Goal: Task Accomplishment & Management: Complete application form

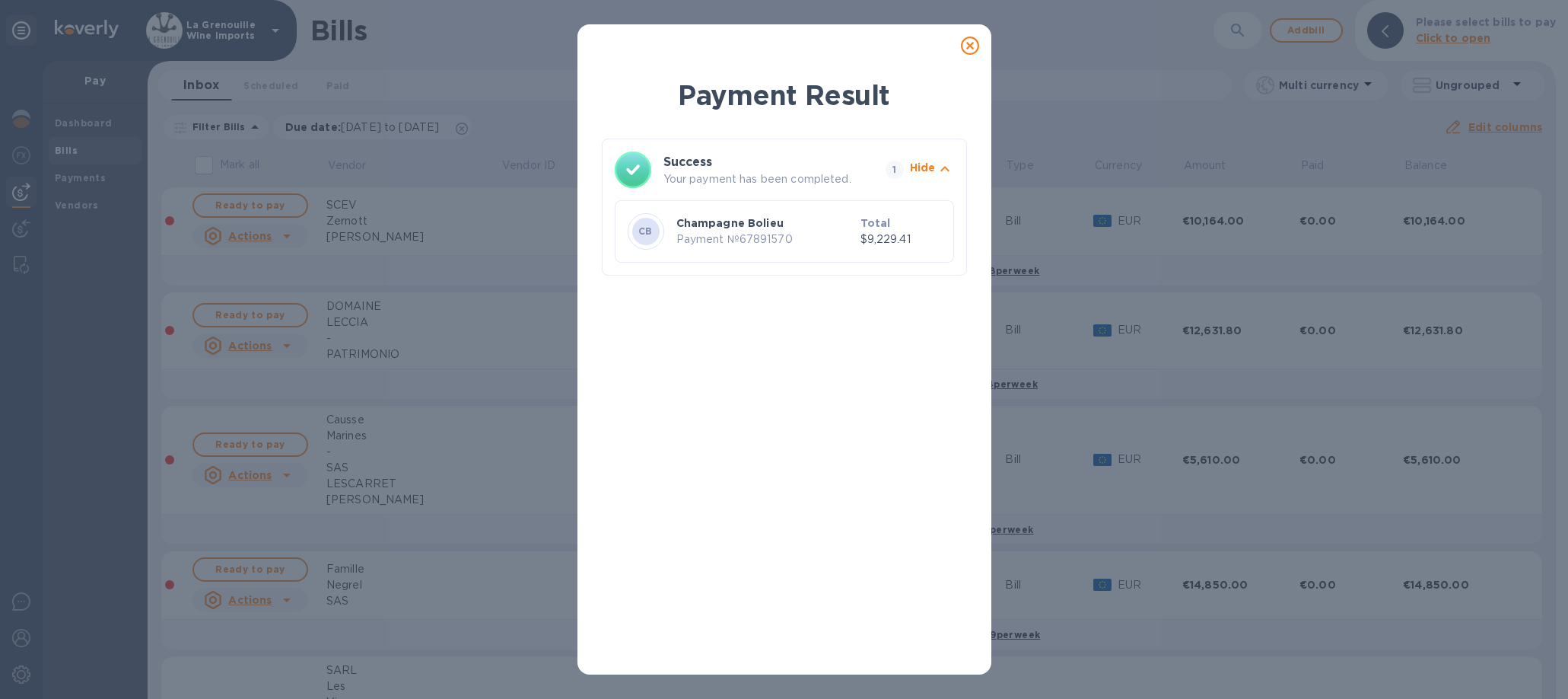
click at [967, 42] on icon at bounding box center [969, 45] width 18 height 18
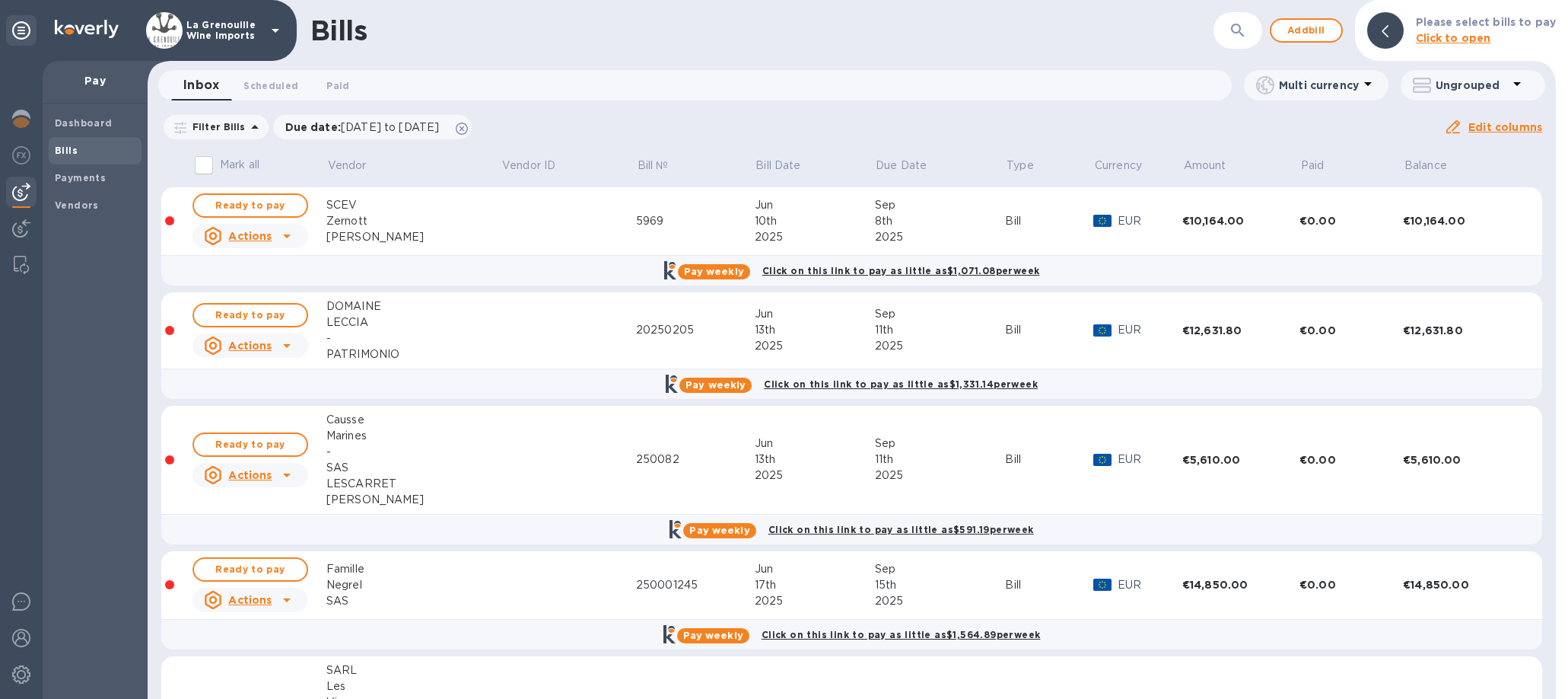
click at [1230, 37] on button "button" at bounding box center [1237, 30] width 37 height 37
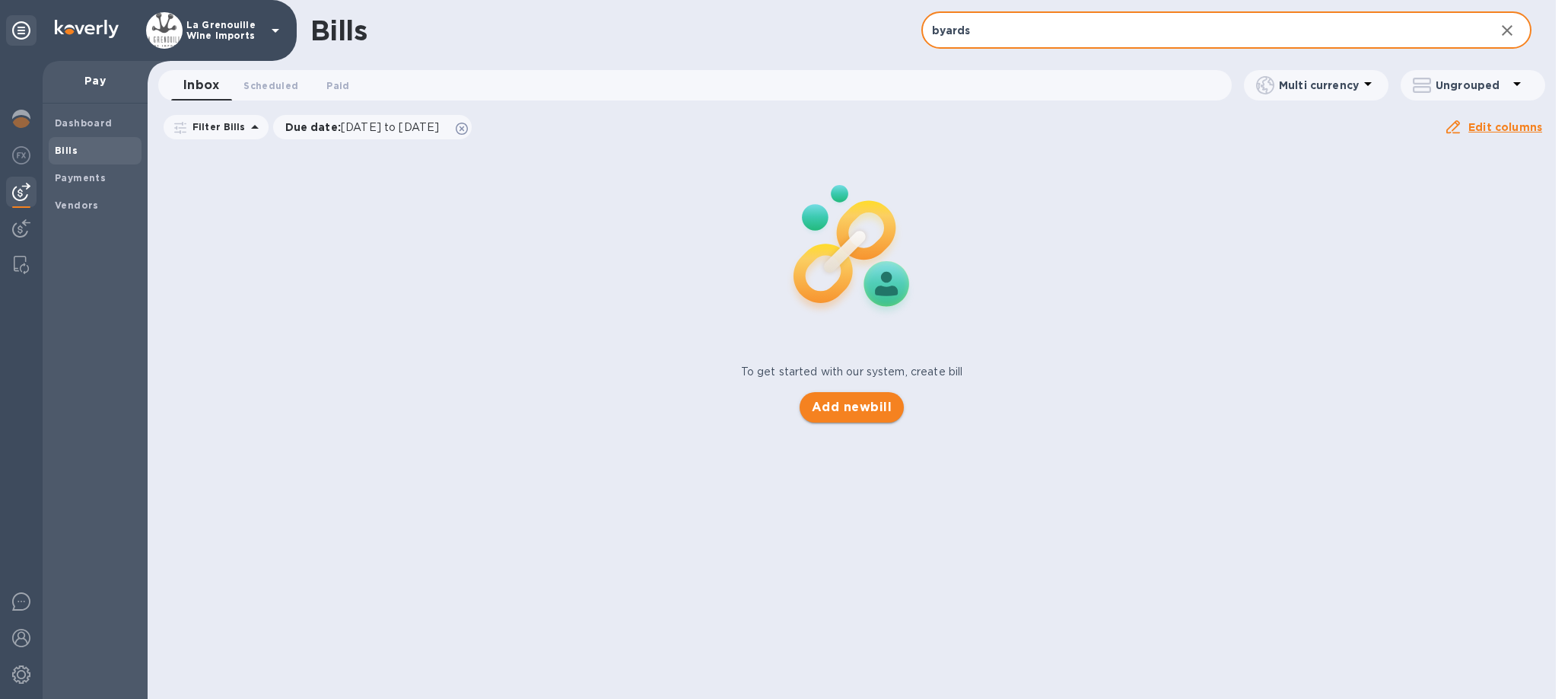
click at [880, 405] on span "Add new bill" at bounding box center [851, 407] width 80 height 18
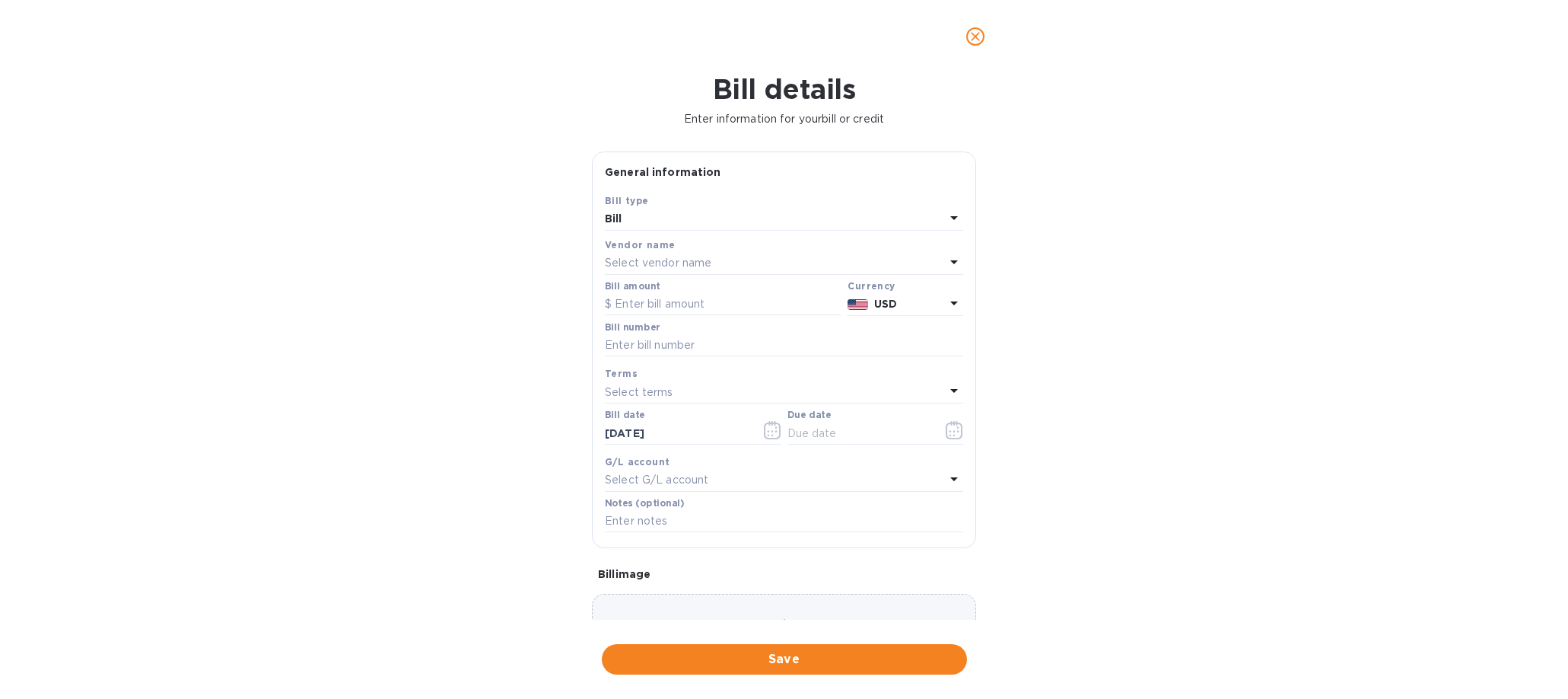
click at [874, 306] on b "USD" at bounding box center [885, 303] width 23 height 12
click at [854, 342] on p "US Dollar" at bounding box center [881, 342] width 117 height 15
click at [874, 299] on b "USD" at bounding box center [885, 303] width 23 height 12
click at [777, 263] on div "Select vendor name" at bounding box center [775, 263] width 340 height 22
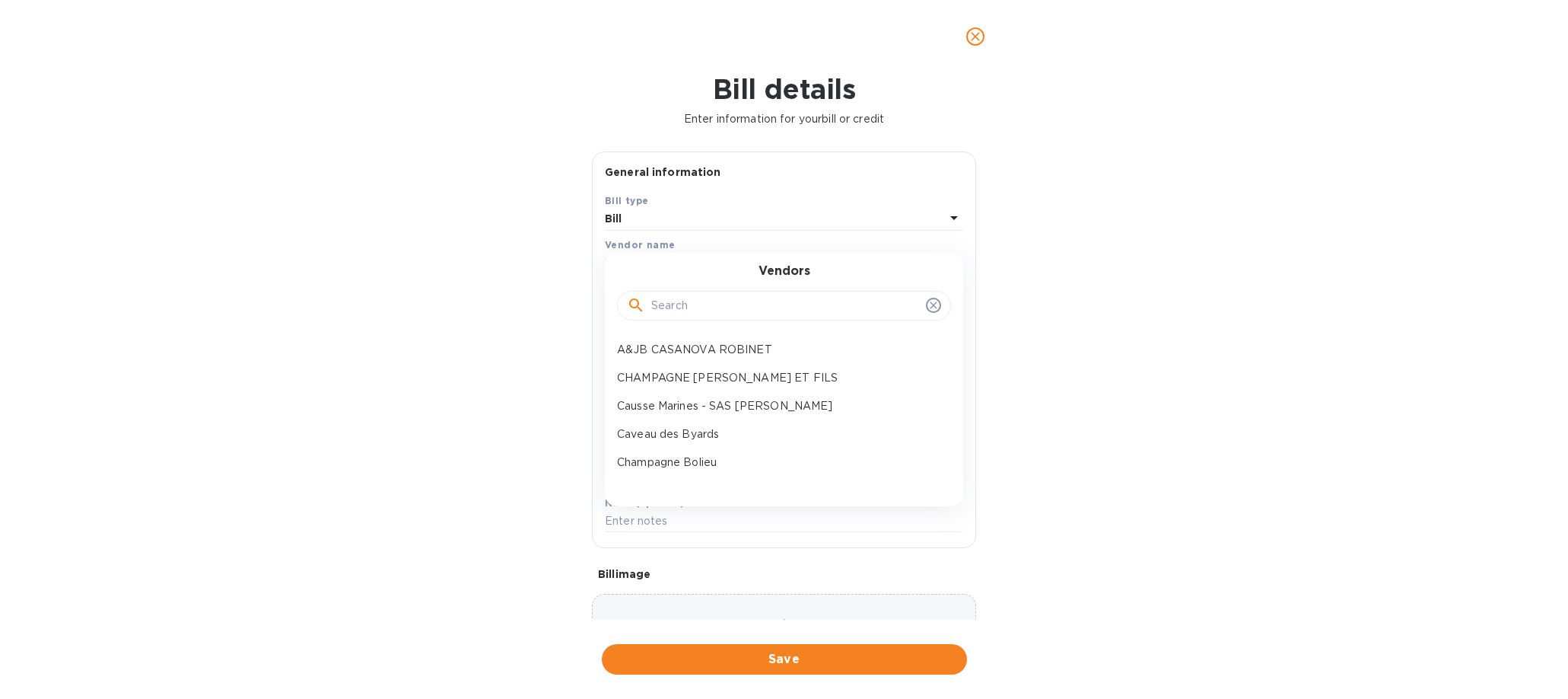
click at [770, 209] on div "Bill" at bounding box center [775, 219] width 340 height 22
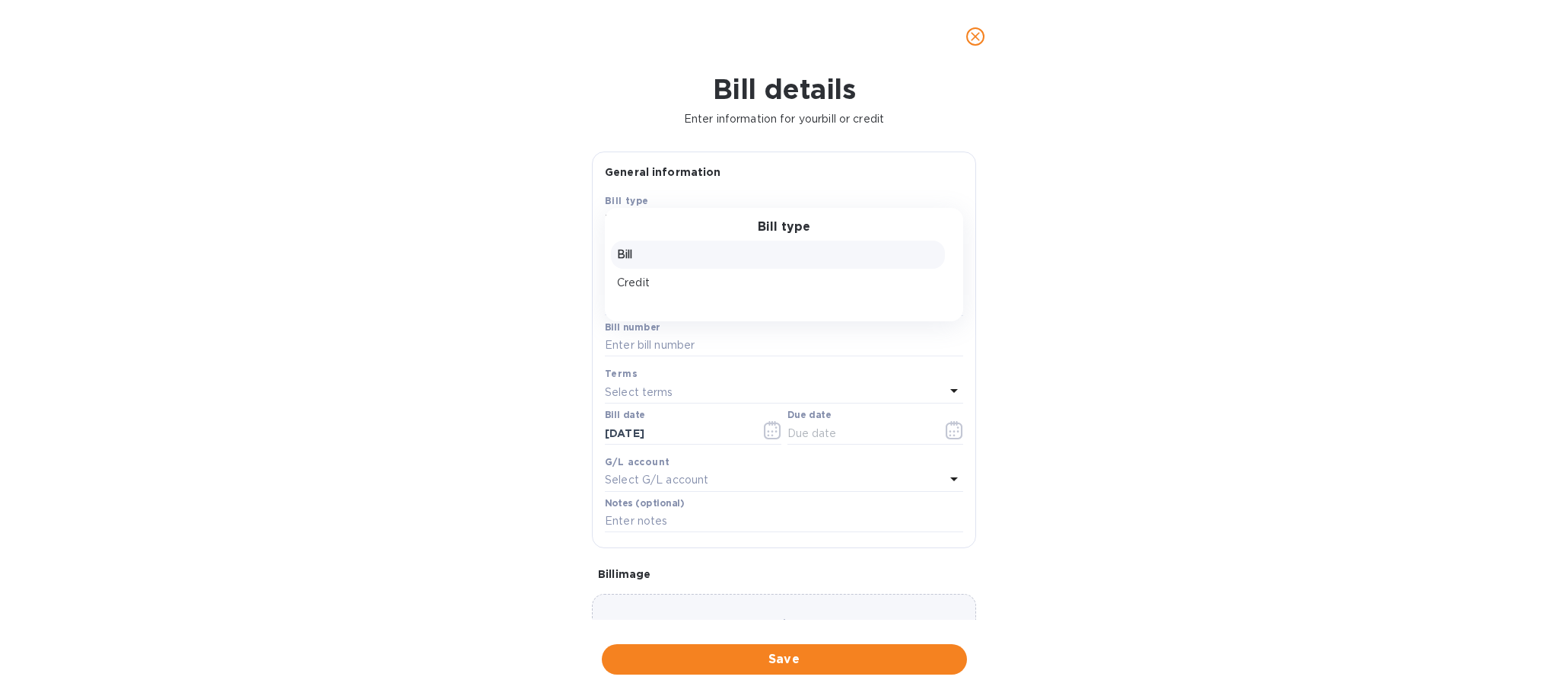
click at [984, 106] on div "Bill details" at bounding box center [784, 89] width 1549 height 39
click at [976, 28] on span "close" at bounding box center [975, 36] width 18 height 18
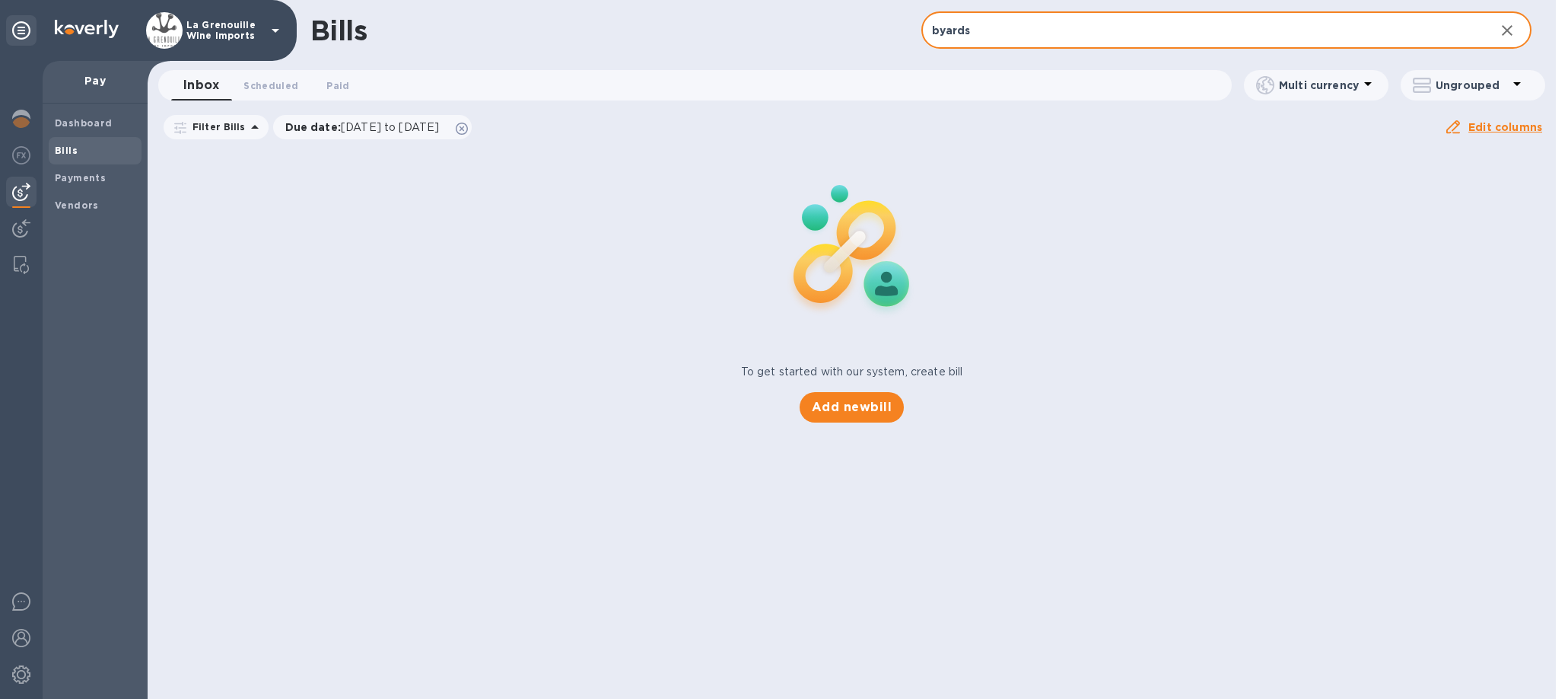
click at [976, 28] on input "byards" at bounding box center [1202, 31] width 562 height 38
click at [950, 30] on input "byards" at bounding box center [1202, 31] width 562 height 38
click at [950, 31] on input "byards" at bounding box center [1202, 31] width 562 height 38
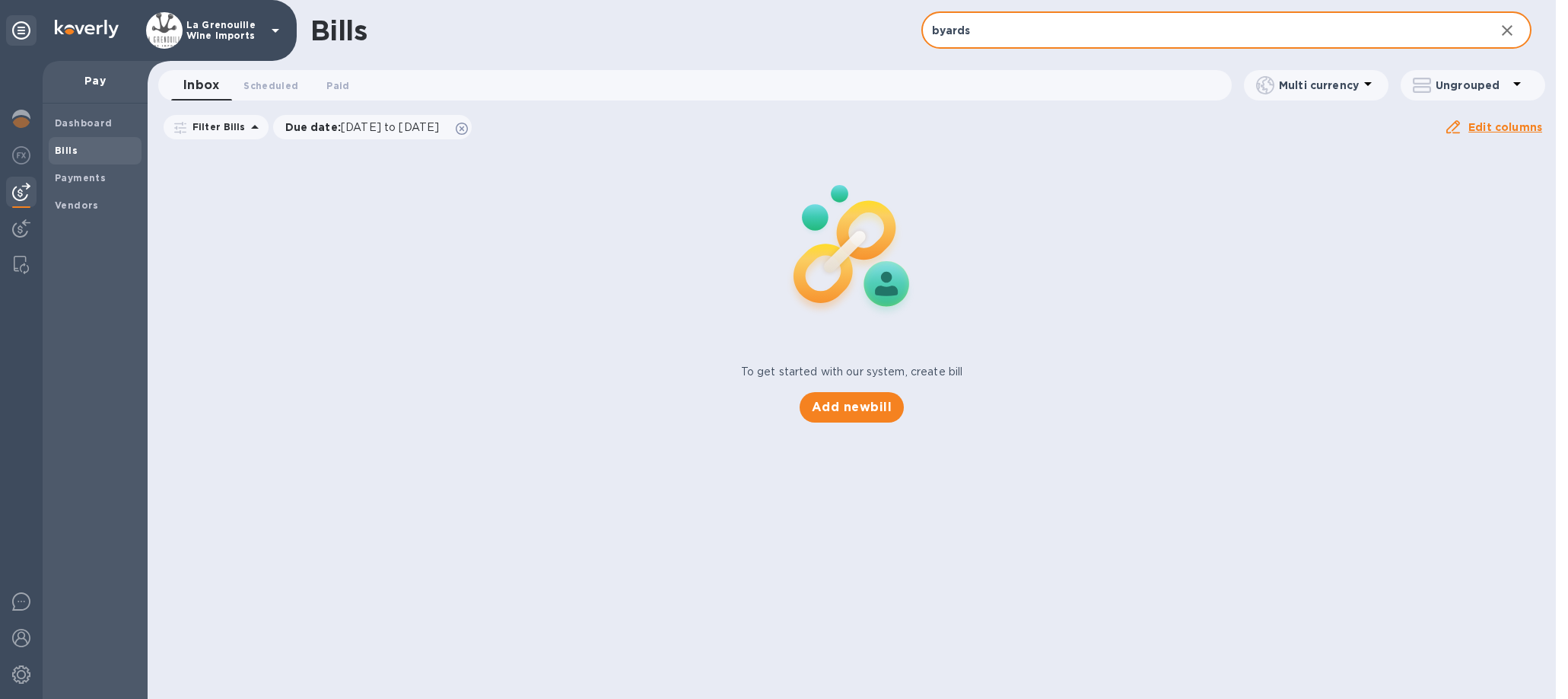
click at [950, 31] on input "byards" at bounding box center [1202, 31] width 562 height 38
click at [958, 31] on input "byards" at bounding box center [1202, 31] width 562 height 38
click at [936, 30] on input "byards" at bounding box center [1202, 31] width 562 height 38
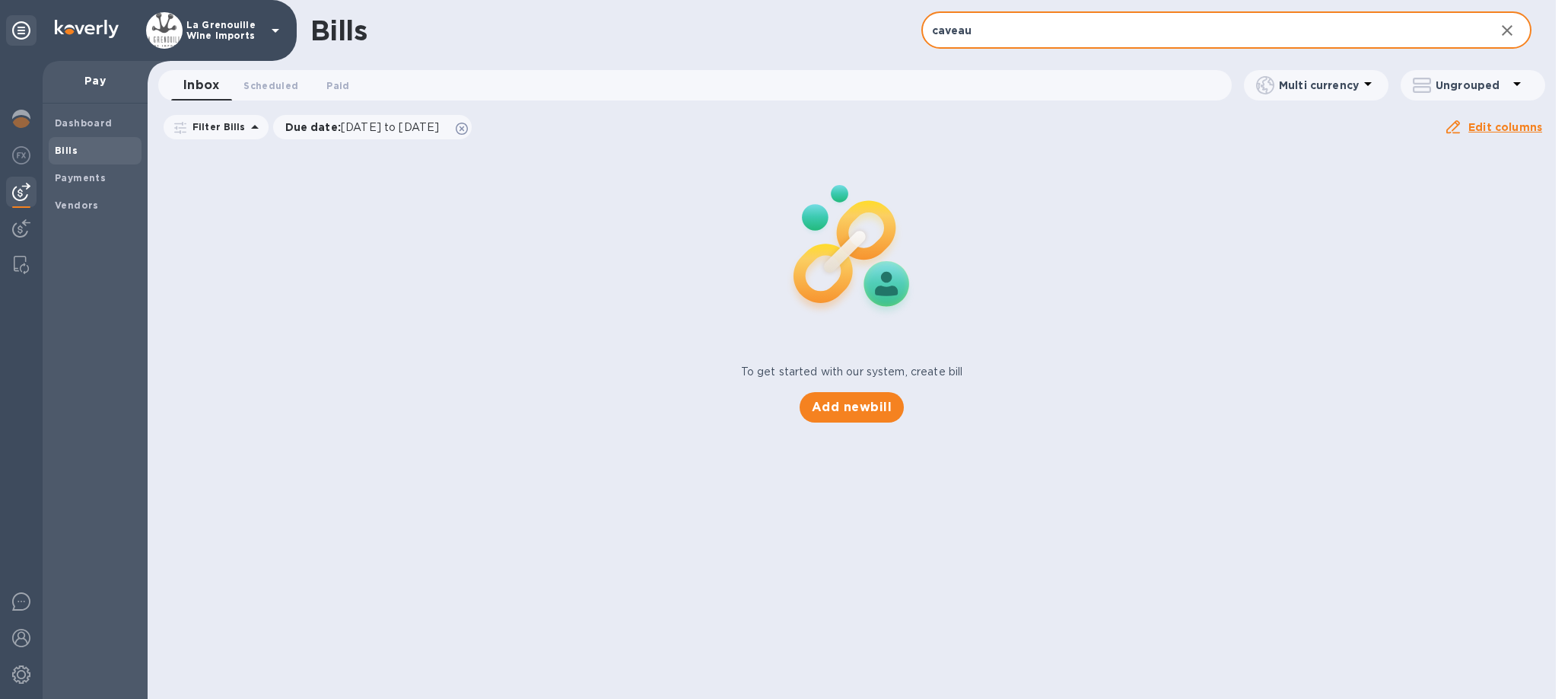
type input "caveau"
click at [1506, 33] on icon "button" at bounding box center [1506, 30] width 18 height 18
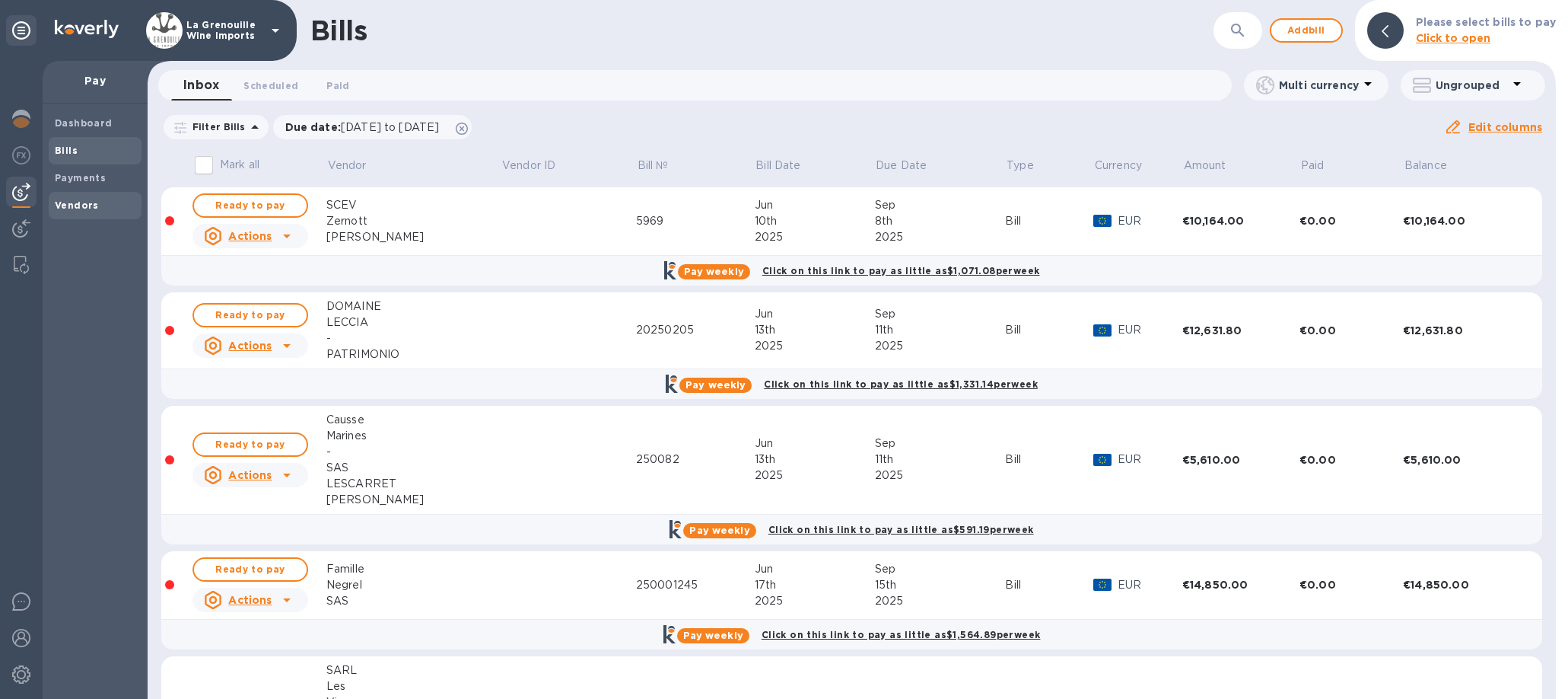
click at [91, 210] on b "Vendors" at bounding box center [76, 205] width 44 height 11
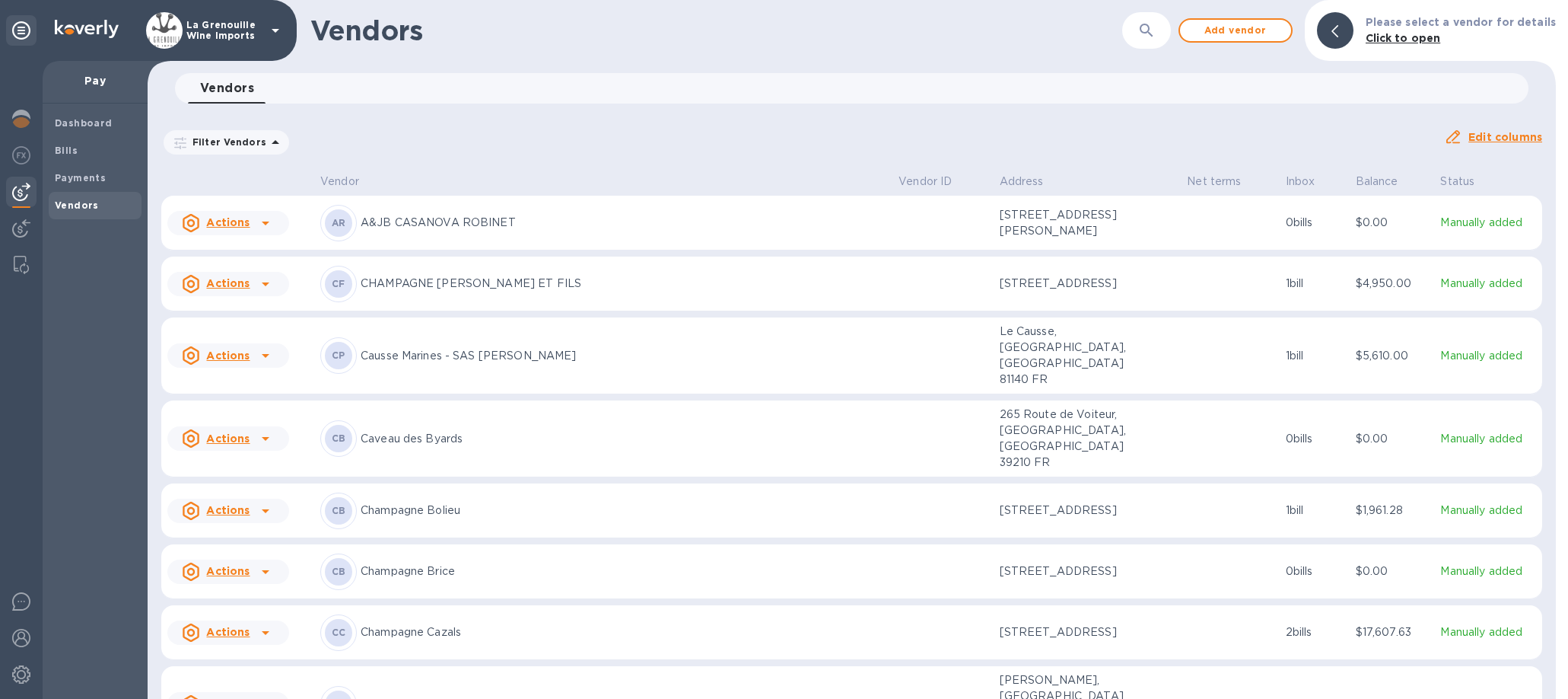
click at [1157, 19] on button "button" at bounding box center [1145, 30] width 37 height 37
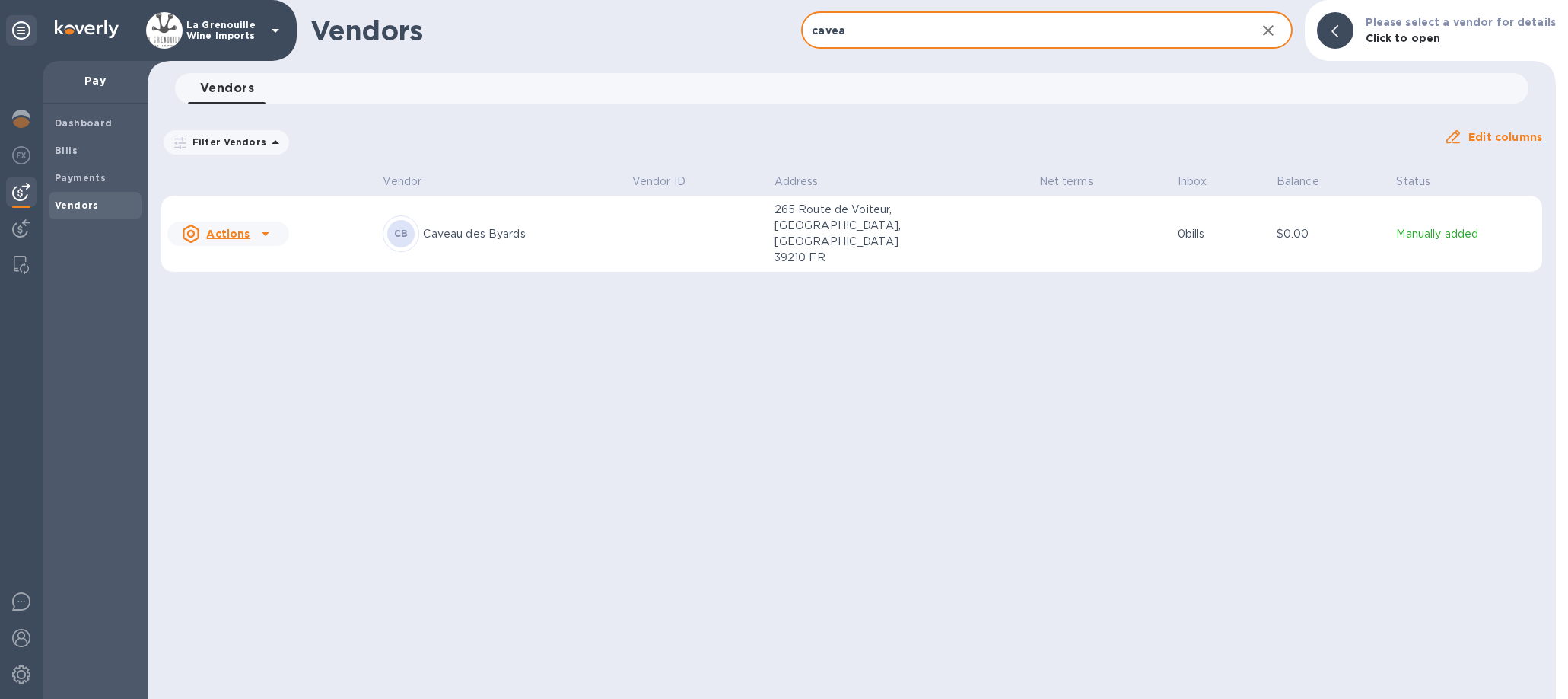
type input "cavea"
click at [612, 226] on p "Caveau des Byards" at bounding box center [520, 234] width 196 height 16
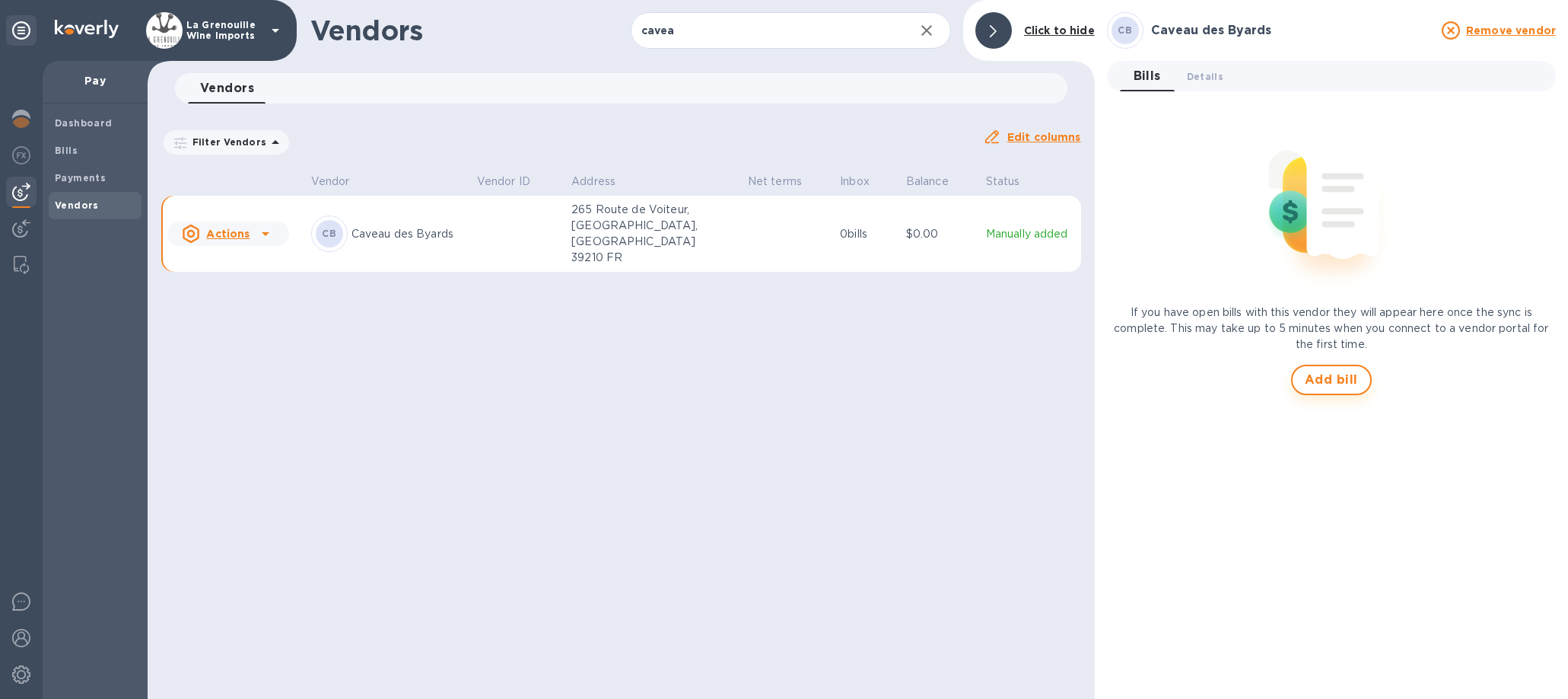
click at [1315, 383] on span "Add bill" at bounding box center [1330, 380] width 54 height 18
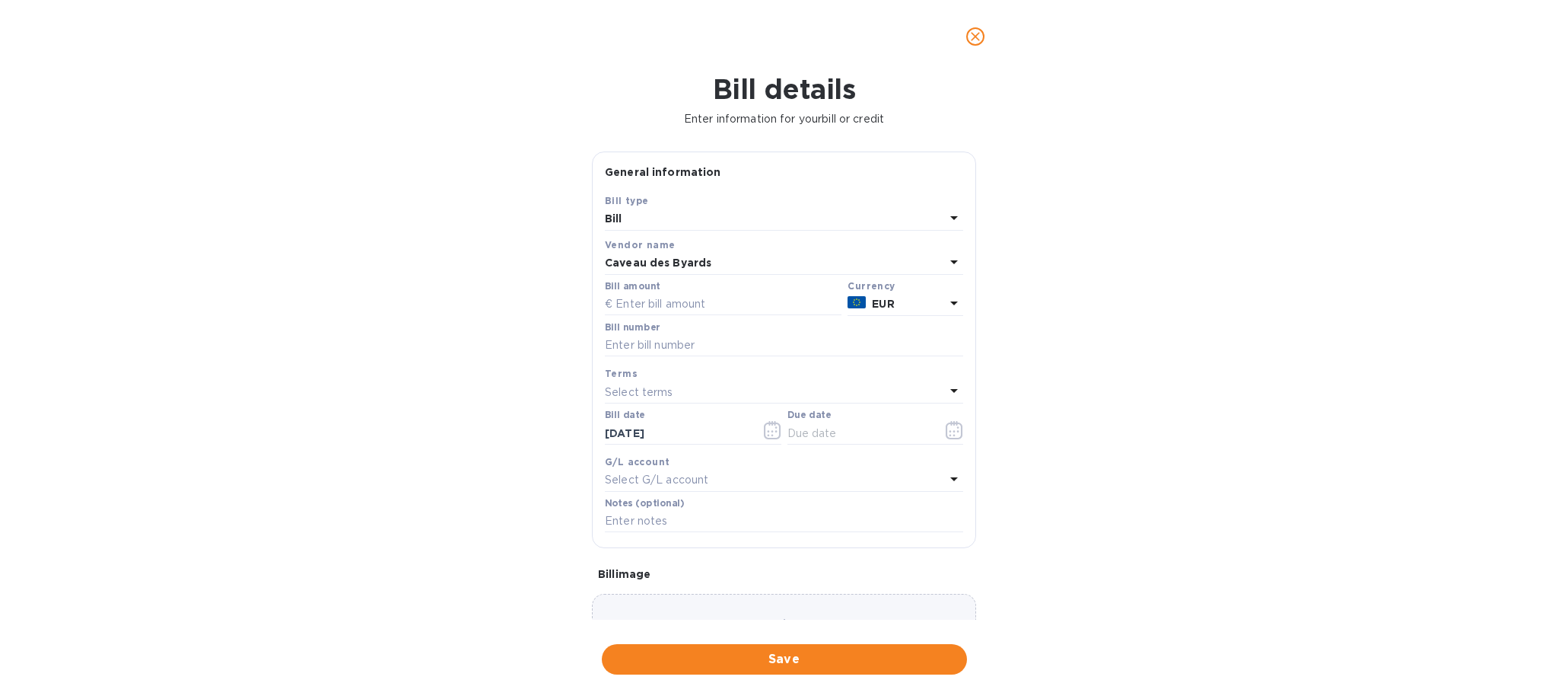
click at [669, 287] on div "Bill amount" at bounding box center [723, 298] width 237 height 35
click at [693, 299] on input "text" at bounding box center [723, 304] width 237 height 23
type input "7,451.14"
click at [695, 348] on input "text" at bounding box center [784, 346] width 359 height 23
type input "24251716"
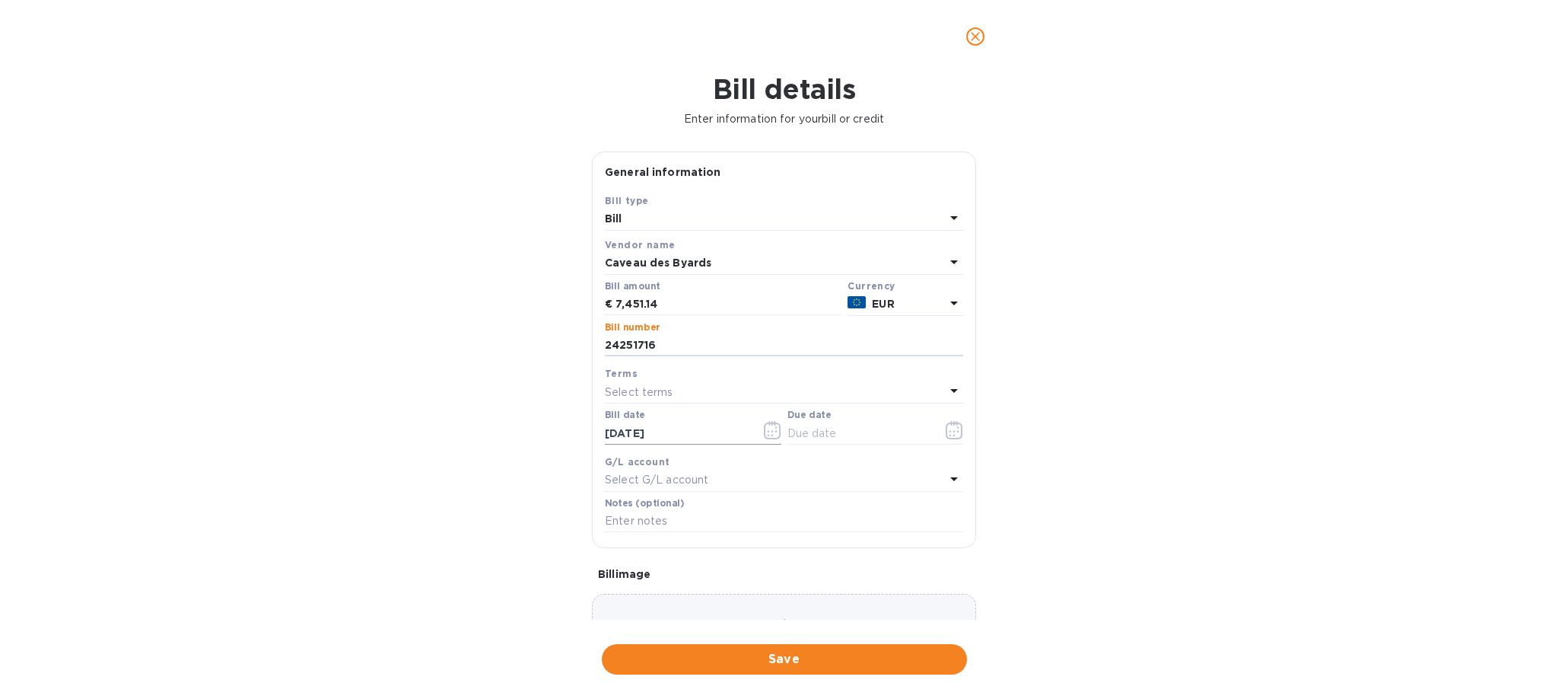
click at [658, 432] on input "[DATE]" at bounding box center [676, 433] width 144 height 23
click at [619, 438] on input "[DATE]" at bounding box center [676, 433] width 144 height 23
type input "[DATE]"
click at [792, 420] on label "Due date" at bounding box center [809, 415] width 43 height 9
click at [945, 432] on icon "button" at bounding box center [954, 429] width 17 height 18
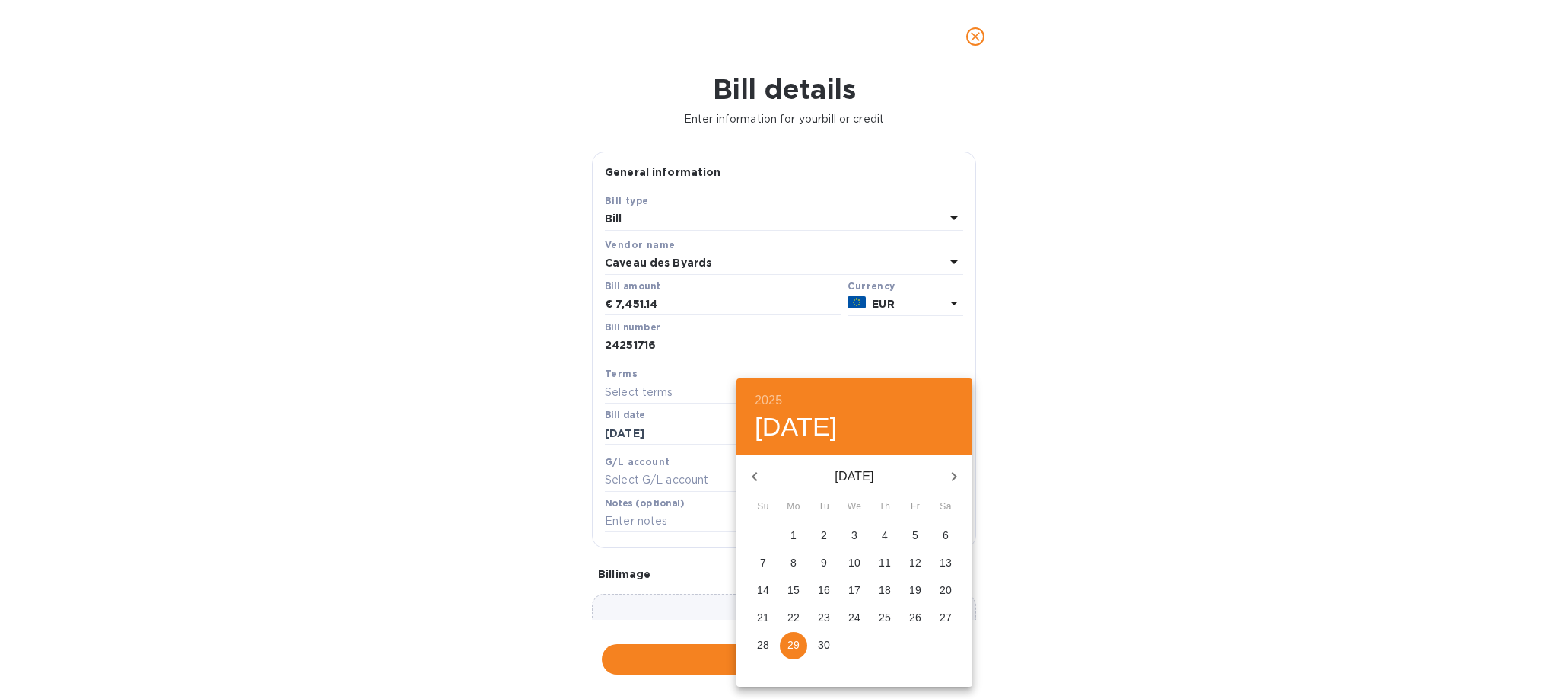
click at [811, 333] on div at bounding box center [784, 350] width 1568 height 699
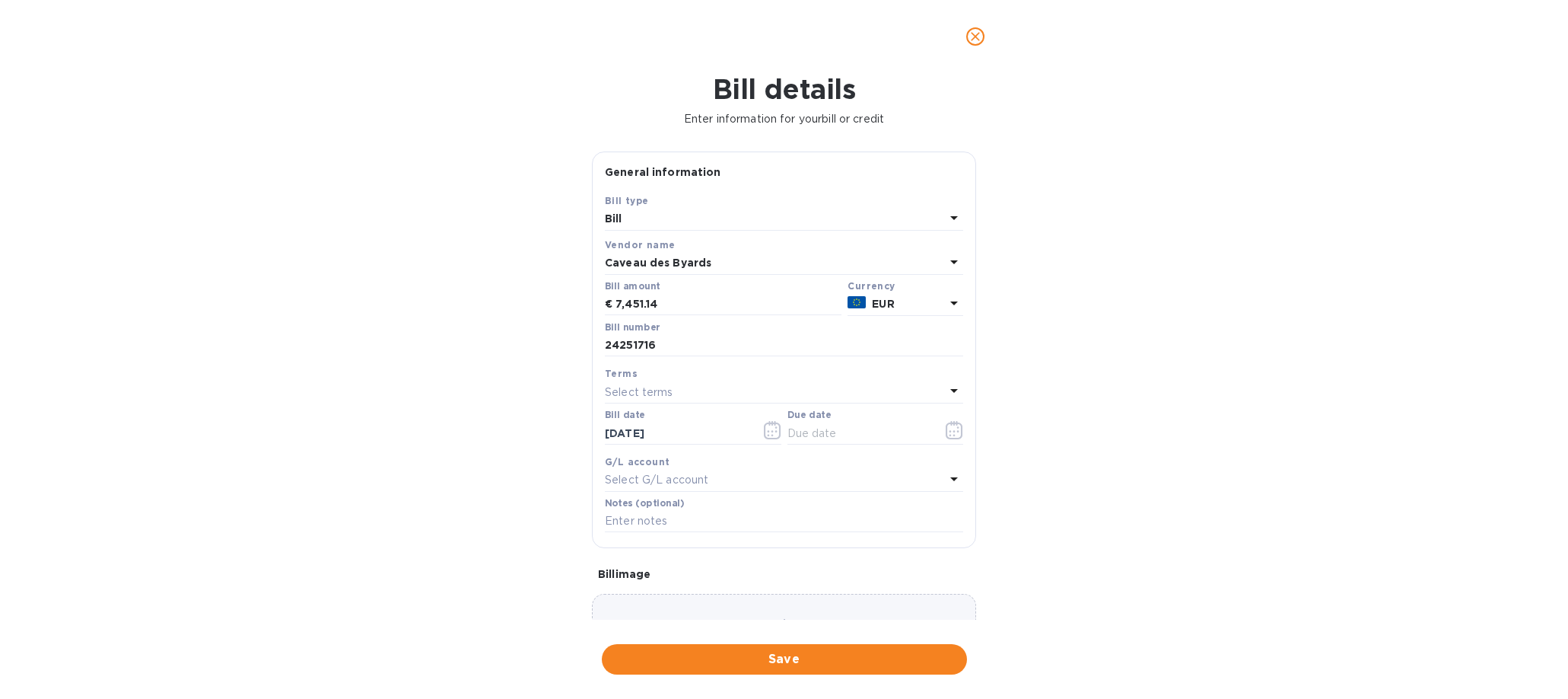
click at [698, 395] on div "Select terms" at bounding box center [775, 392] width 340 height 22
click at [666, 587] on p "NET 90" at bounding box center [777, 591] width 322 height 16
type input "[DATE]"
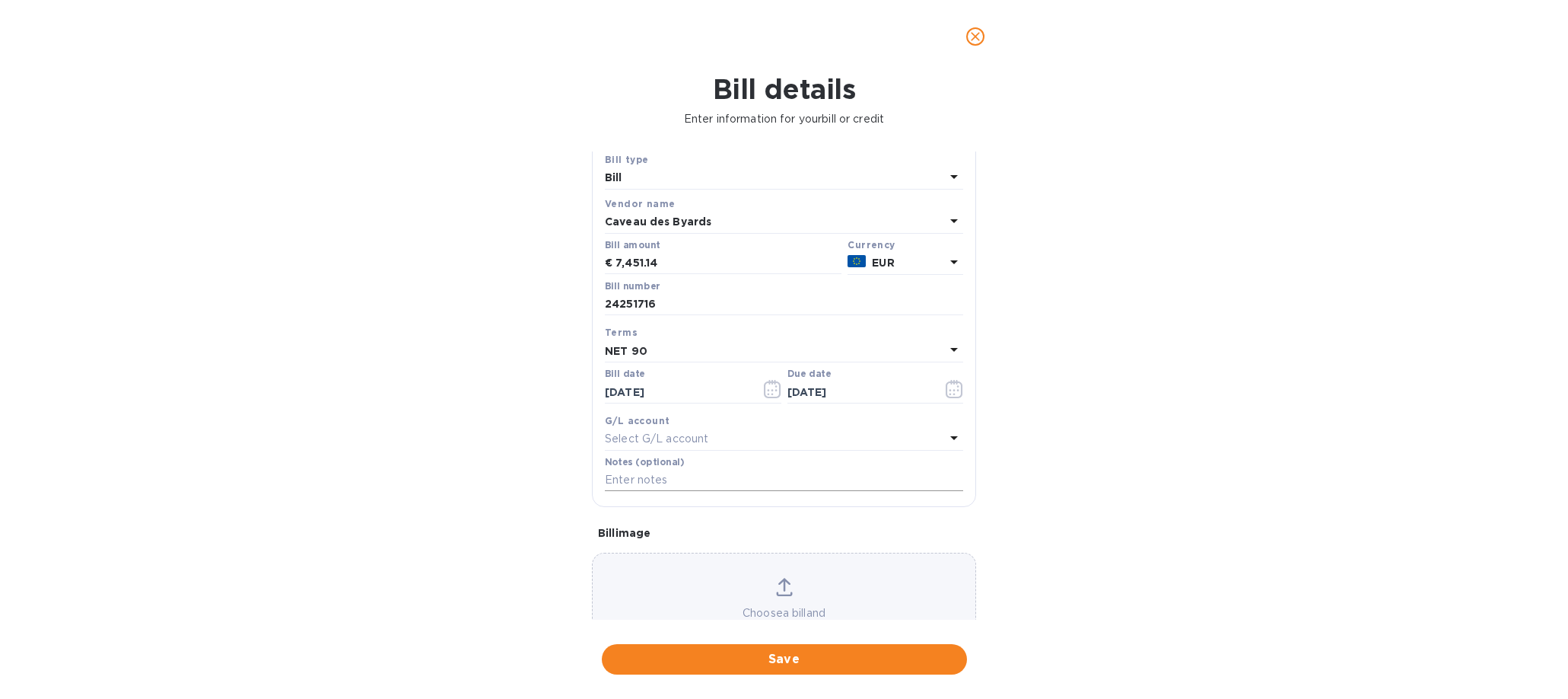
scroll to position [104, 0]
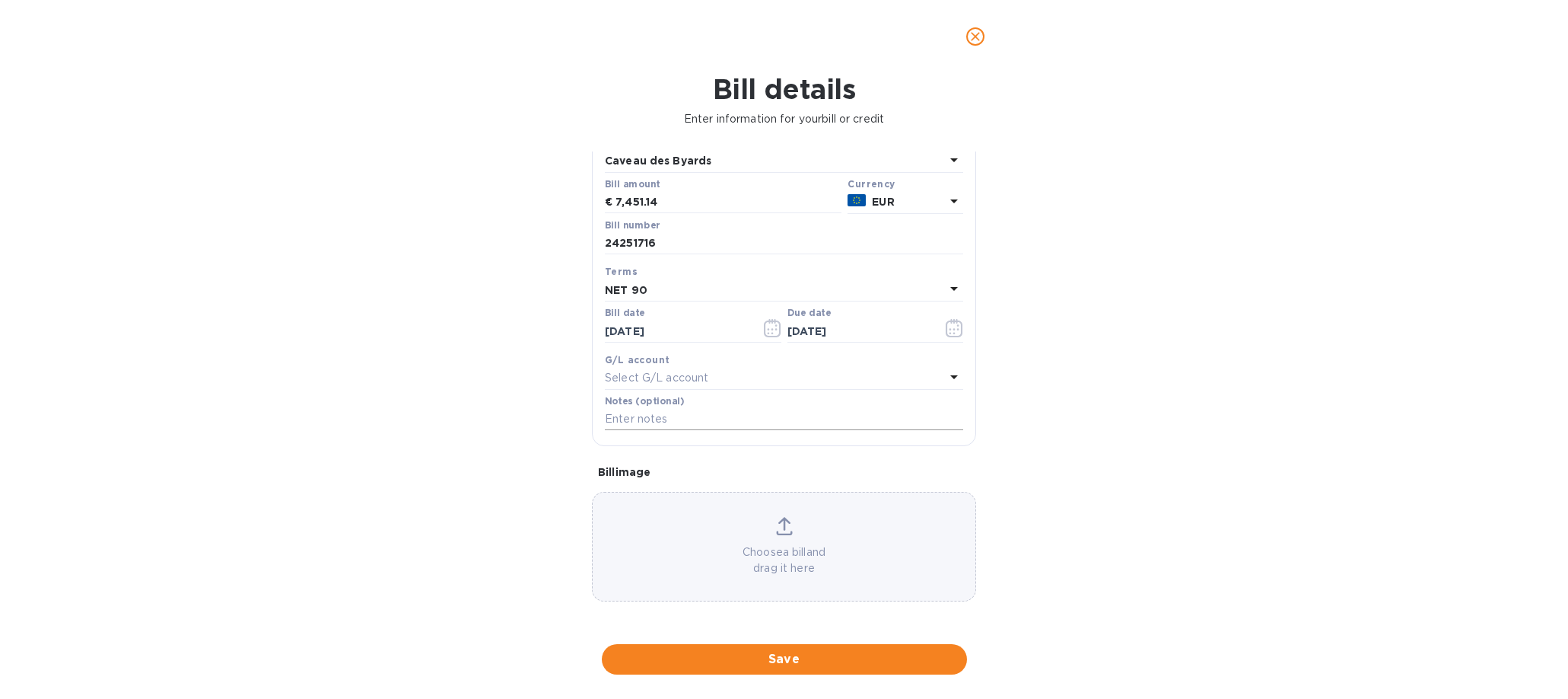
click at [683, 411] on input "text" at bounding box center [784, 419] width 359 height 23
type input "1310"
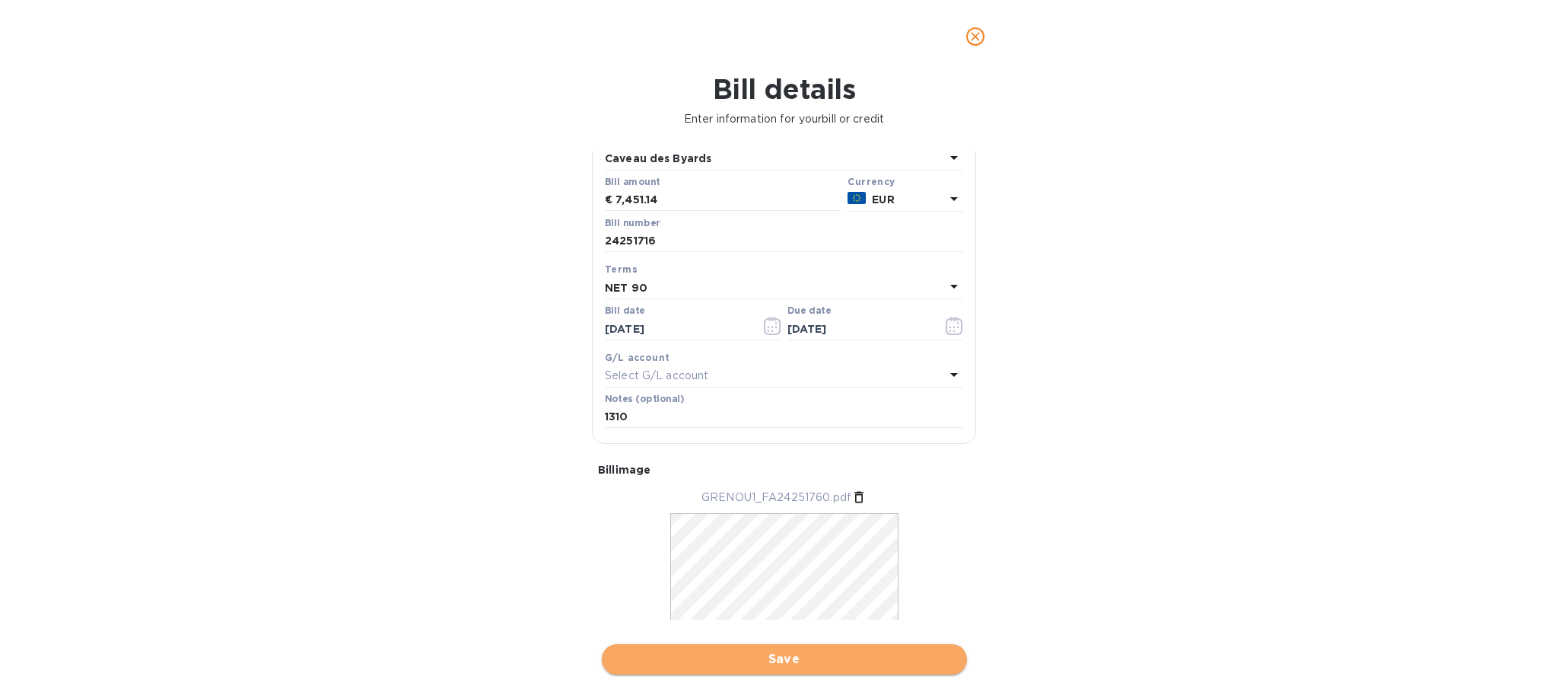
click at [805, 660] on span "Save" at bounding box center [784, 659] width 341 height 18
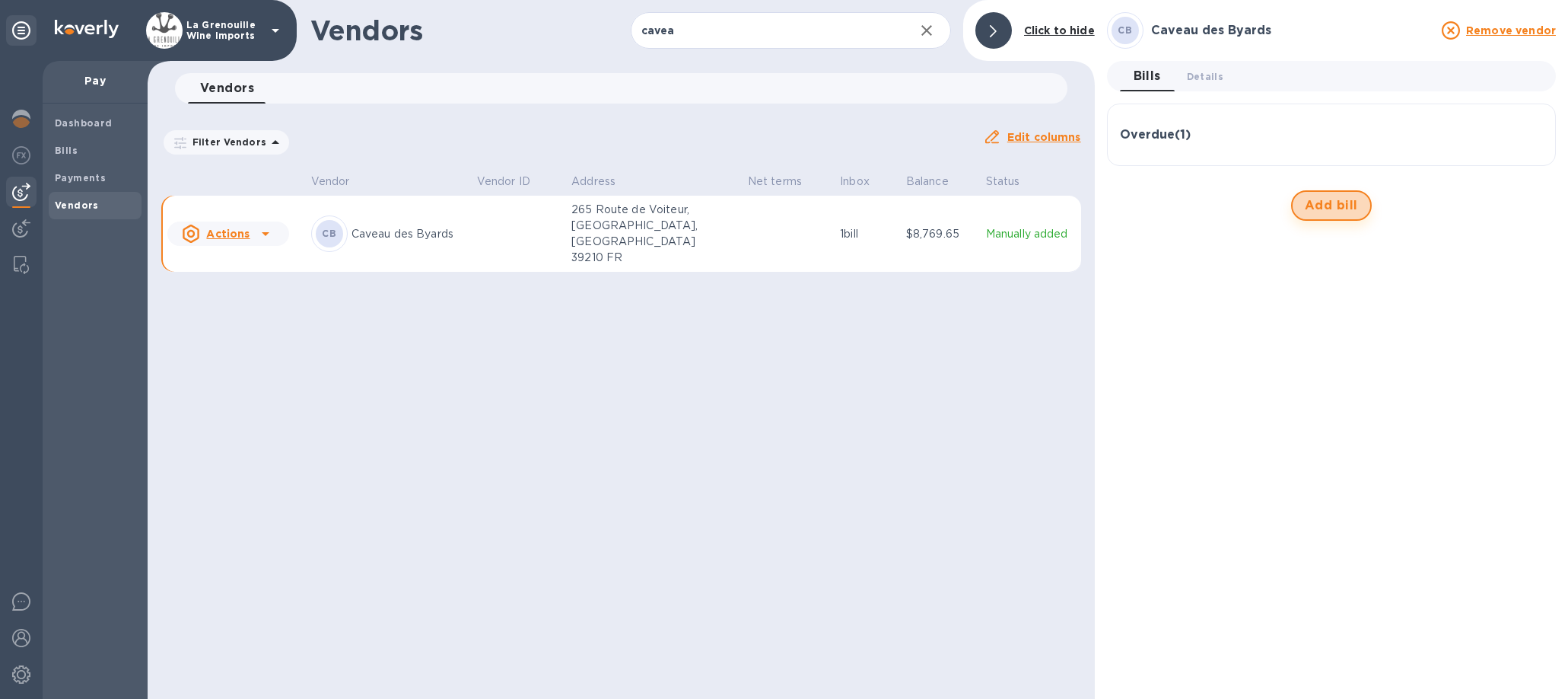
click at [1312, 214] on span "Add bill" at bounding box center [1330, 205] width 54 height 18
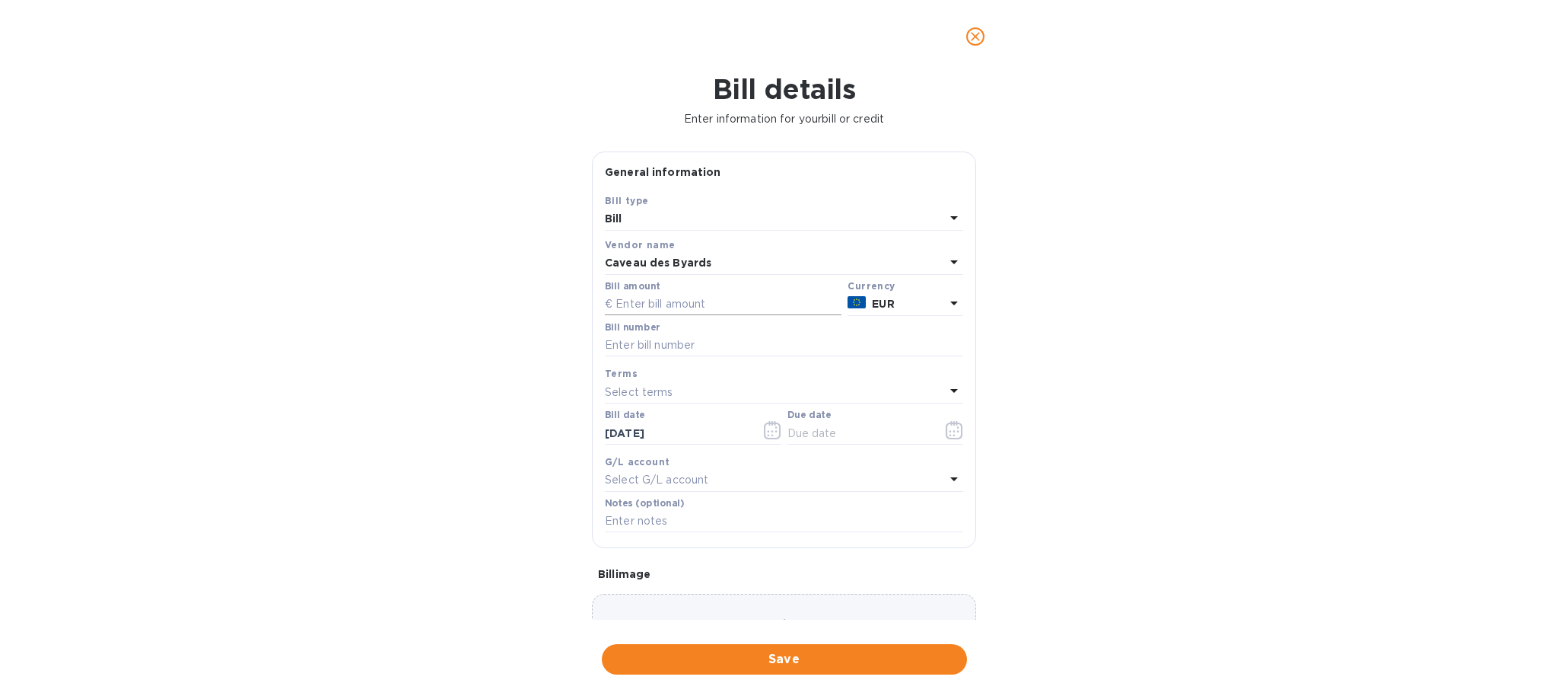
click at [650, 298] on input "text" at bounding box center [723, 304] width 237 height 23
type input "6,721.92"
drag, startPoint x: 621, startPoint y: 430, endPoint x: 588, endPoint y: 430, distance: 33.0
click at [588, 430] on div "General information Save Bill type Bill Vendor name Caveau des Byards Bill amou…" at bounding box center [783, 385] width 399 height 468
click at [638, 430] on input "[DATE]" at bounding box center [676, 433] width 144 height 23
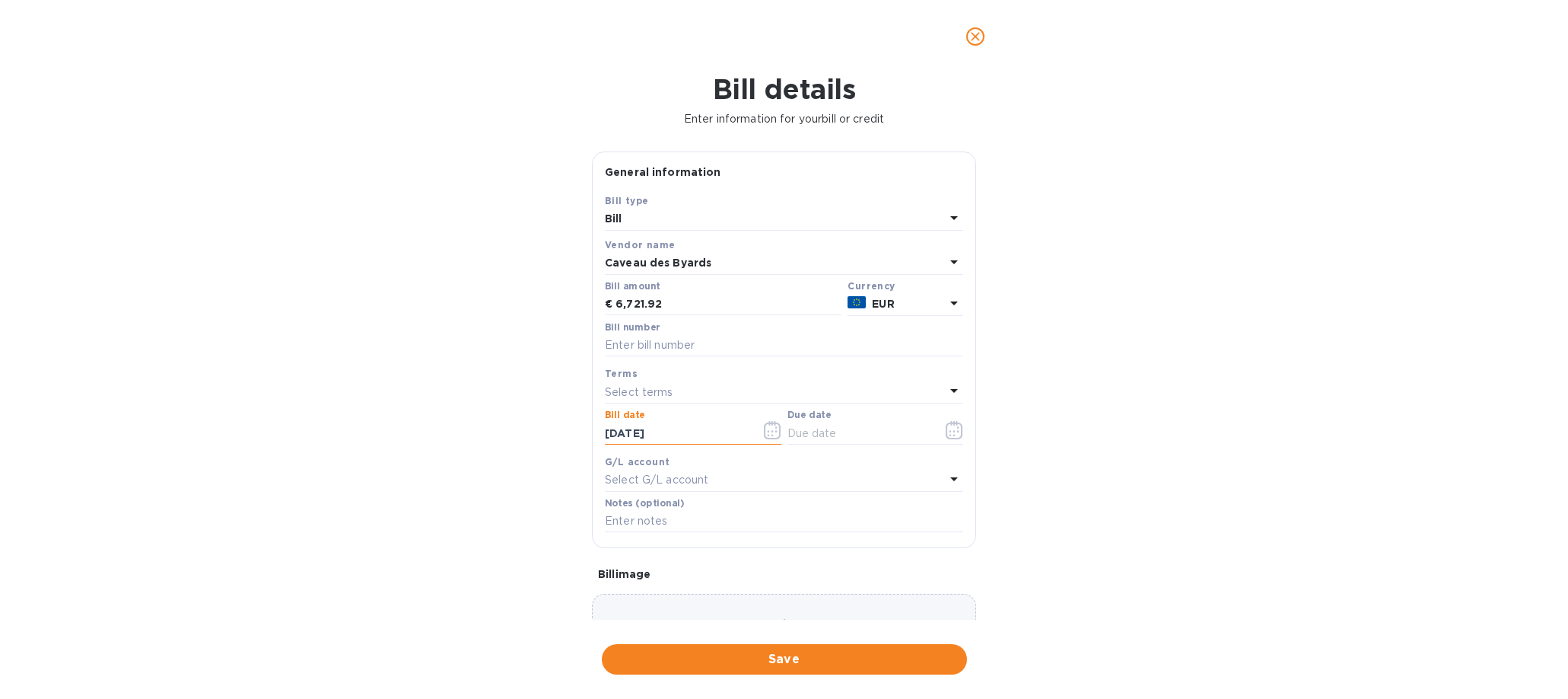
type input "[DATE]"
click at [704, 398] on div "Select terms" at bounding box center [775, 392] width 340 height 22
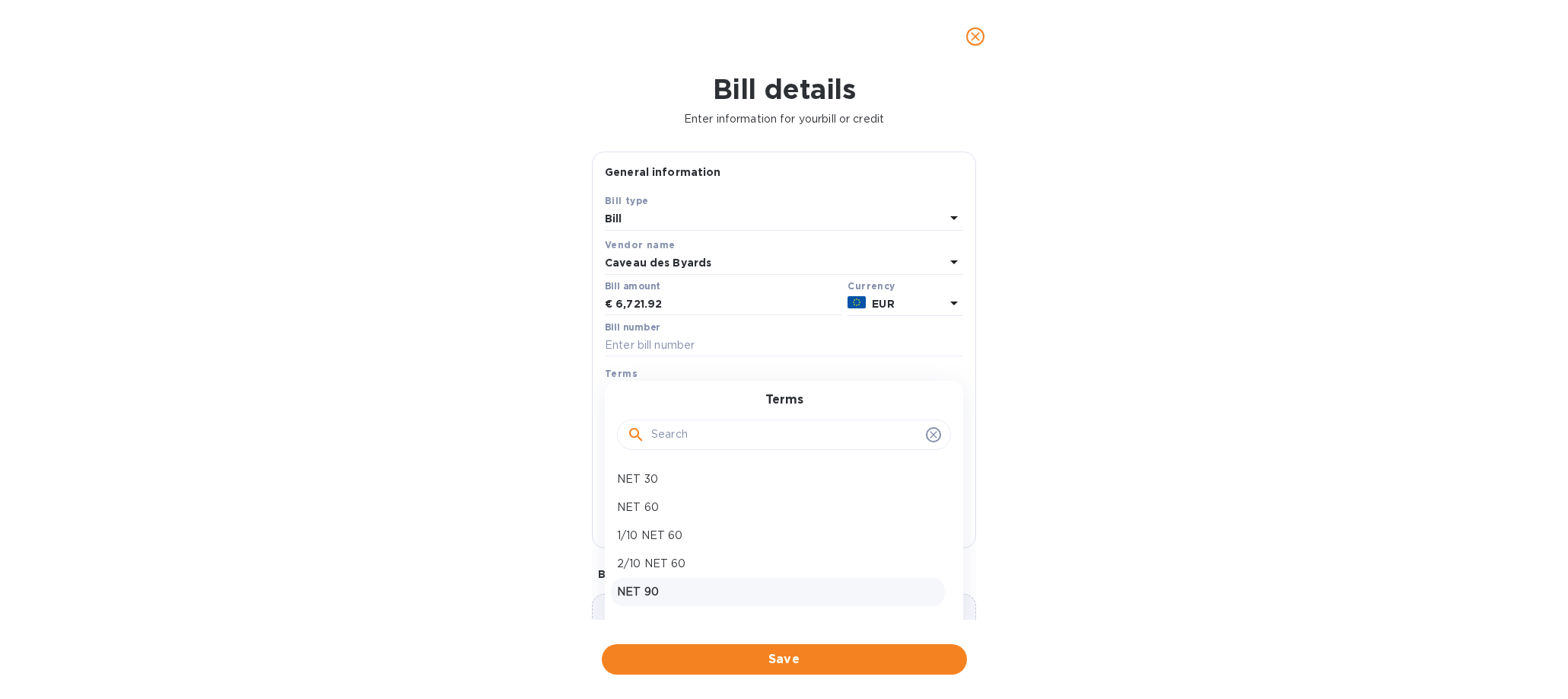
click at [680, 596] on p "NET 90" at bounding box center [777, 591] width 322 height 16
type input "[DATE]"
click at [670, 522] on input "text" at bounding box center [784, 521] width 359 height 23
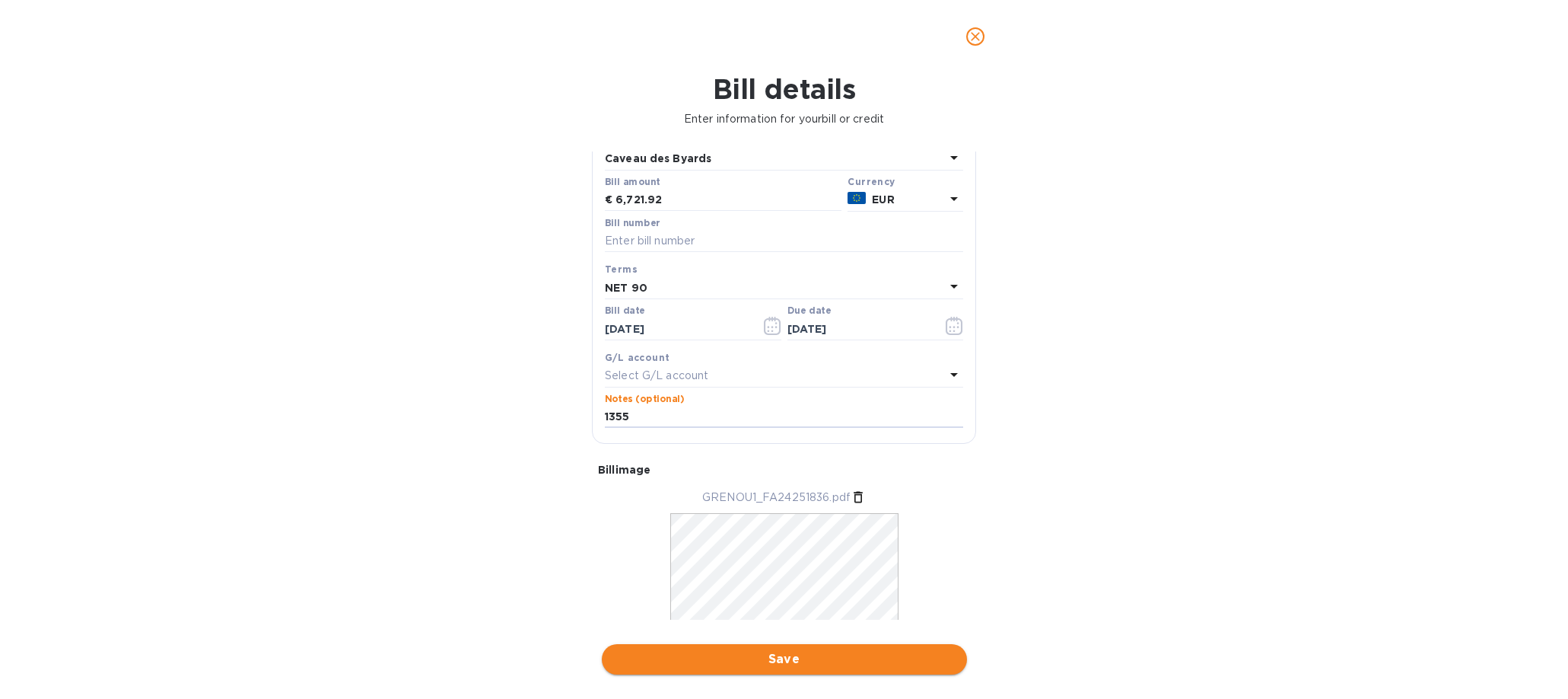
type input "1355"
click at [744, 653] on span "Save" at bounding box center [784, 659] width 341 height 18
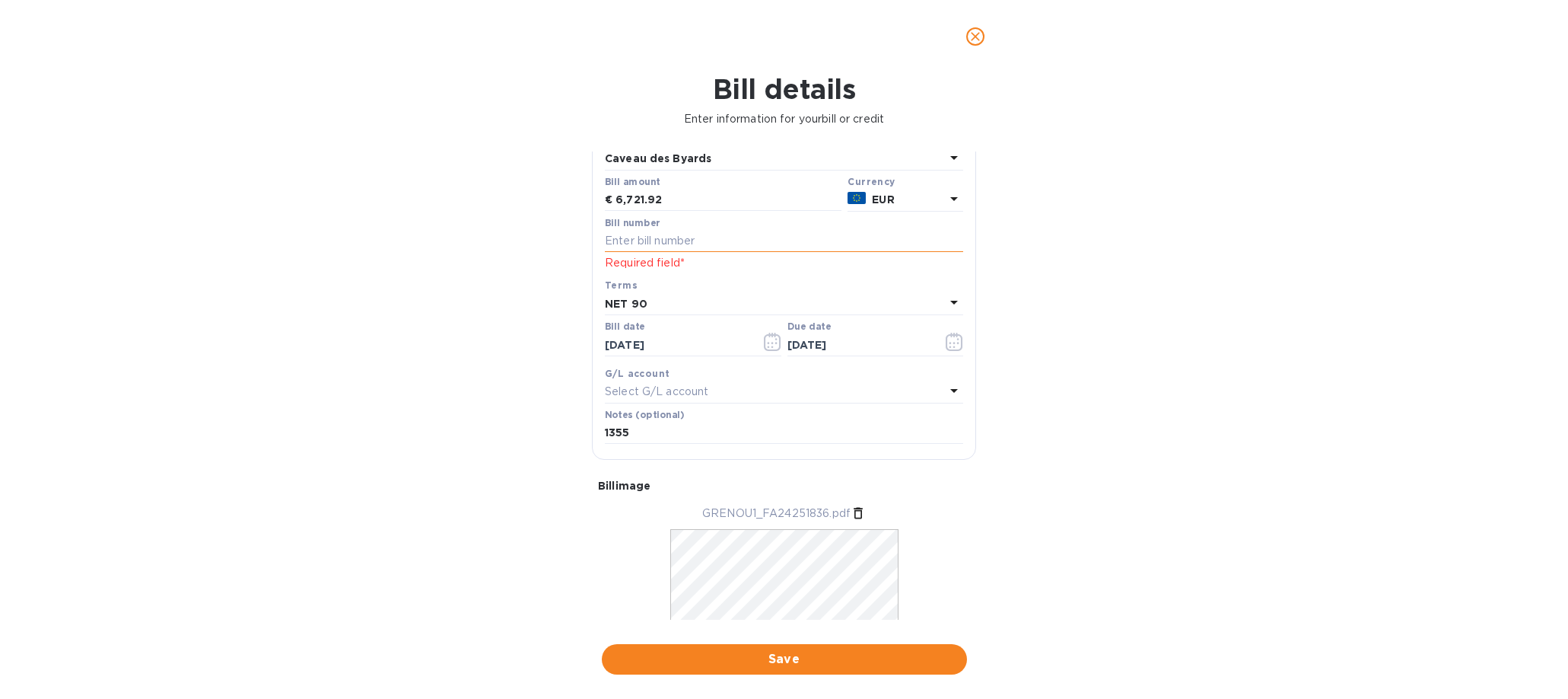
click at [621, 246] on input "text" at bounding box center [784, 241] width 359 height 23
type input "24251836"
click at [776, 660] on span "Save" at bounding box center [784, 659] width 341 height 18
